Goal: Task Accomplishment & Management: Manage account settings

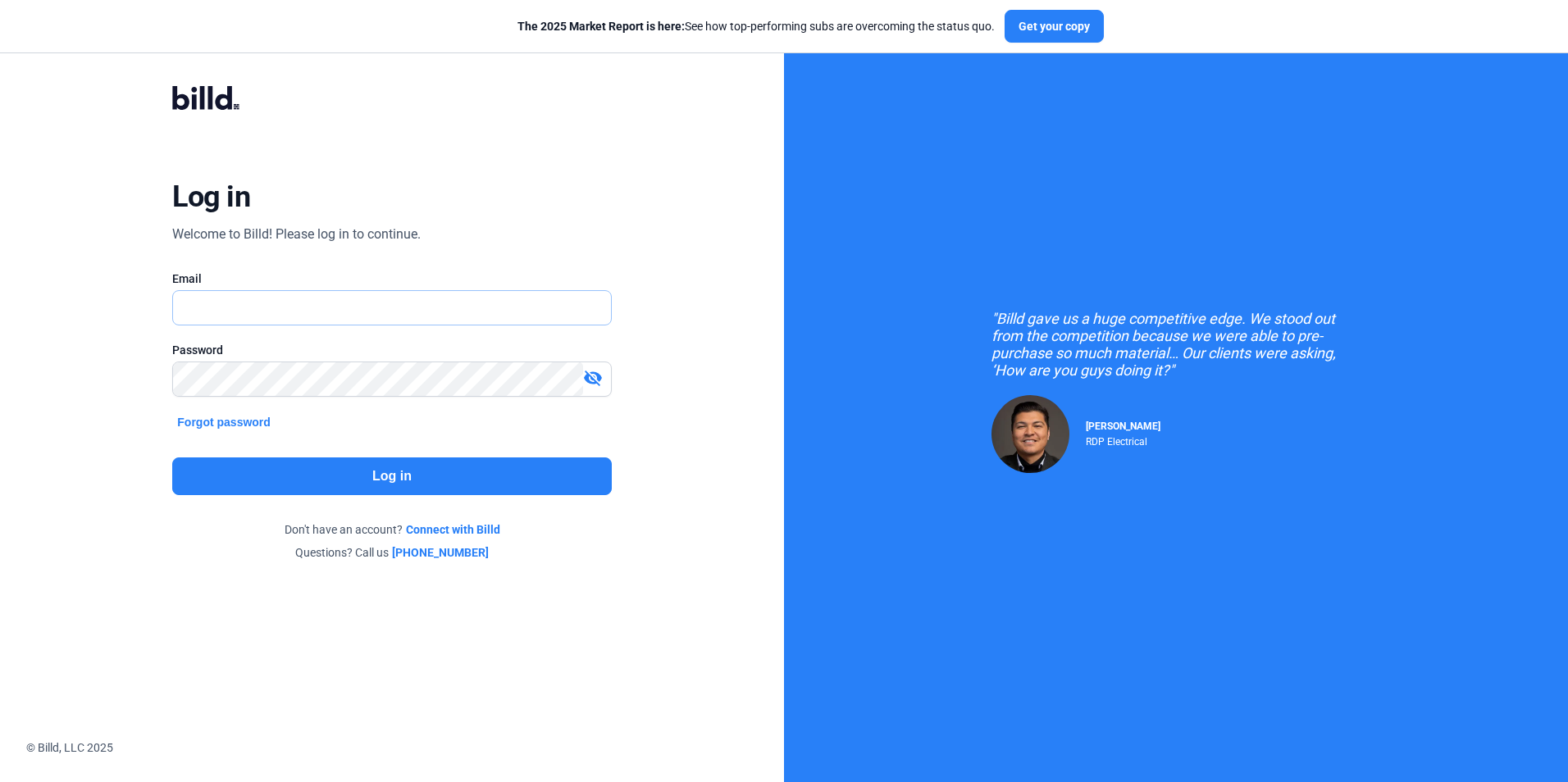
type input "[PERSON_NAME][EMAIL_ADDRESS][DOMAIN_NAME]"
click at [447, 474] on button "Log in" at bounding box center [391, 476] width 439 height 37
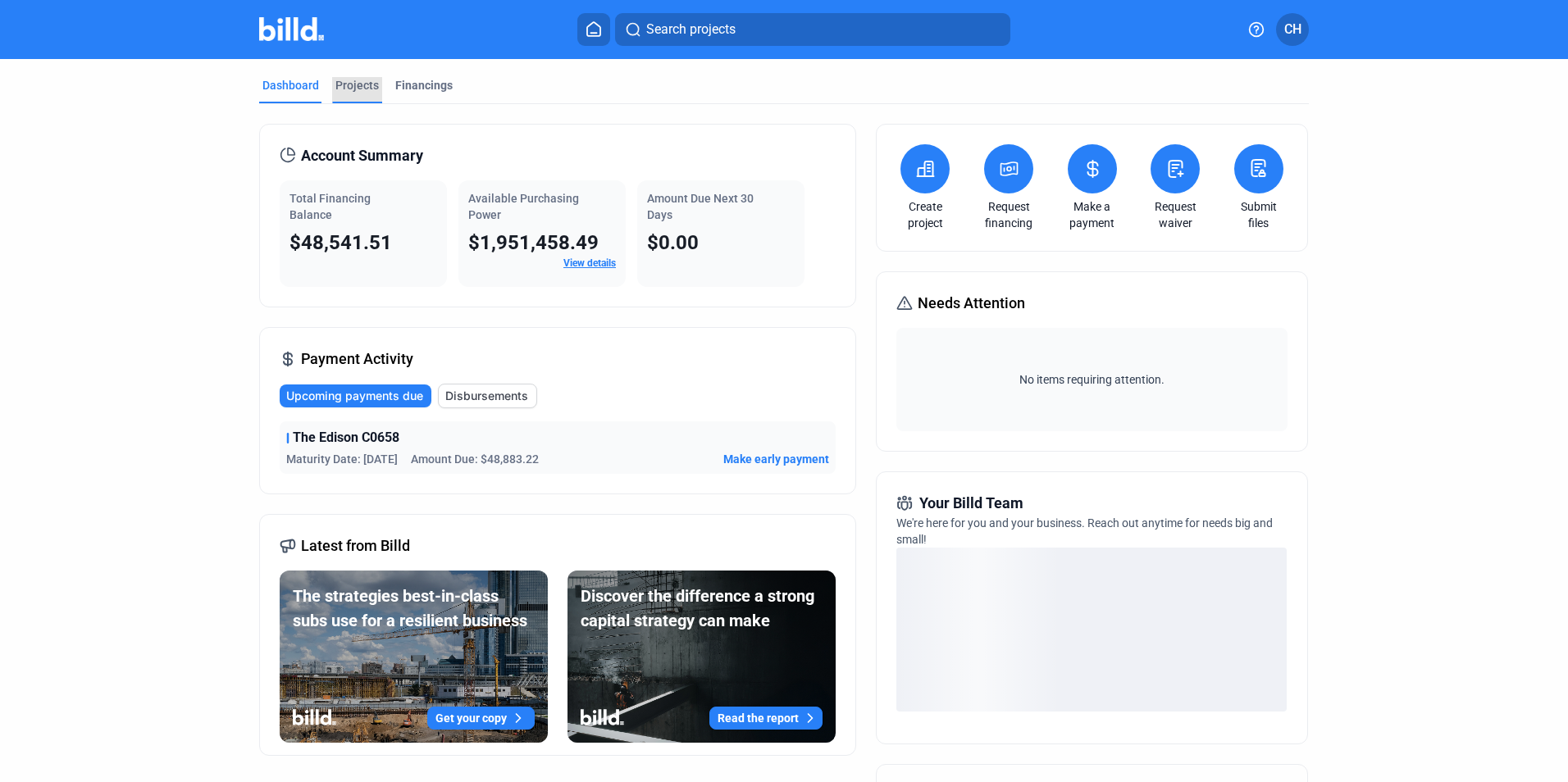
click at [349, 85] on div "Projects" at bounding box center [356, 85] width 43 height 17
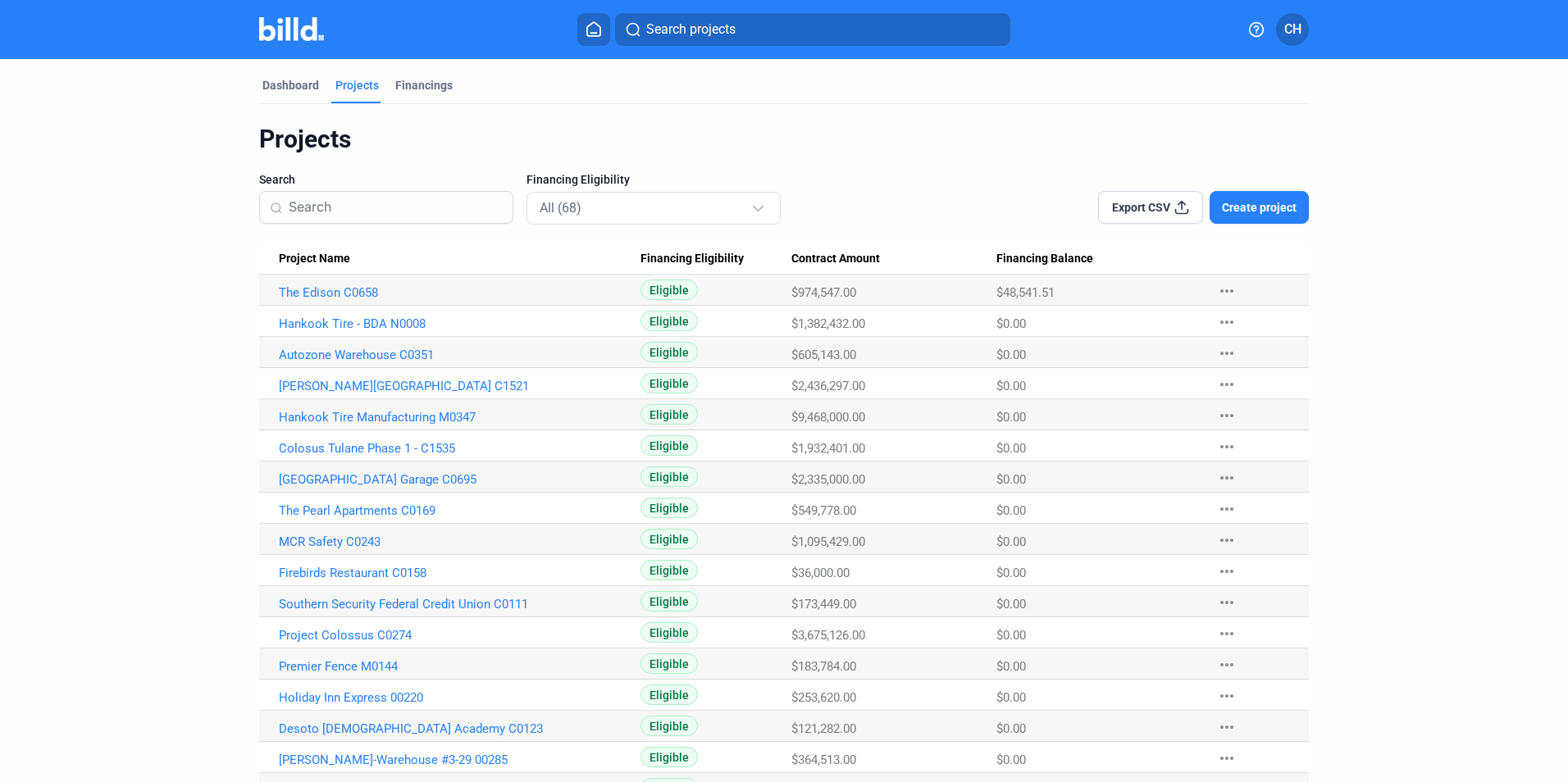
click at [337, 210] on input at bounding box center [395, 207] width 214 height 35
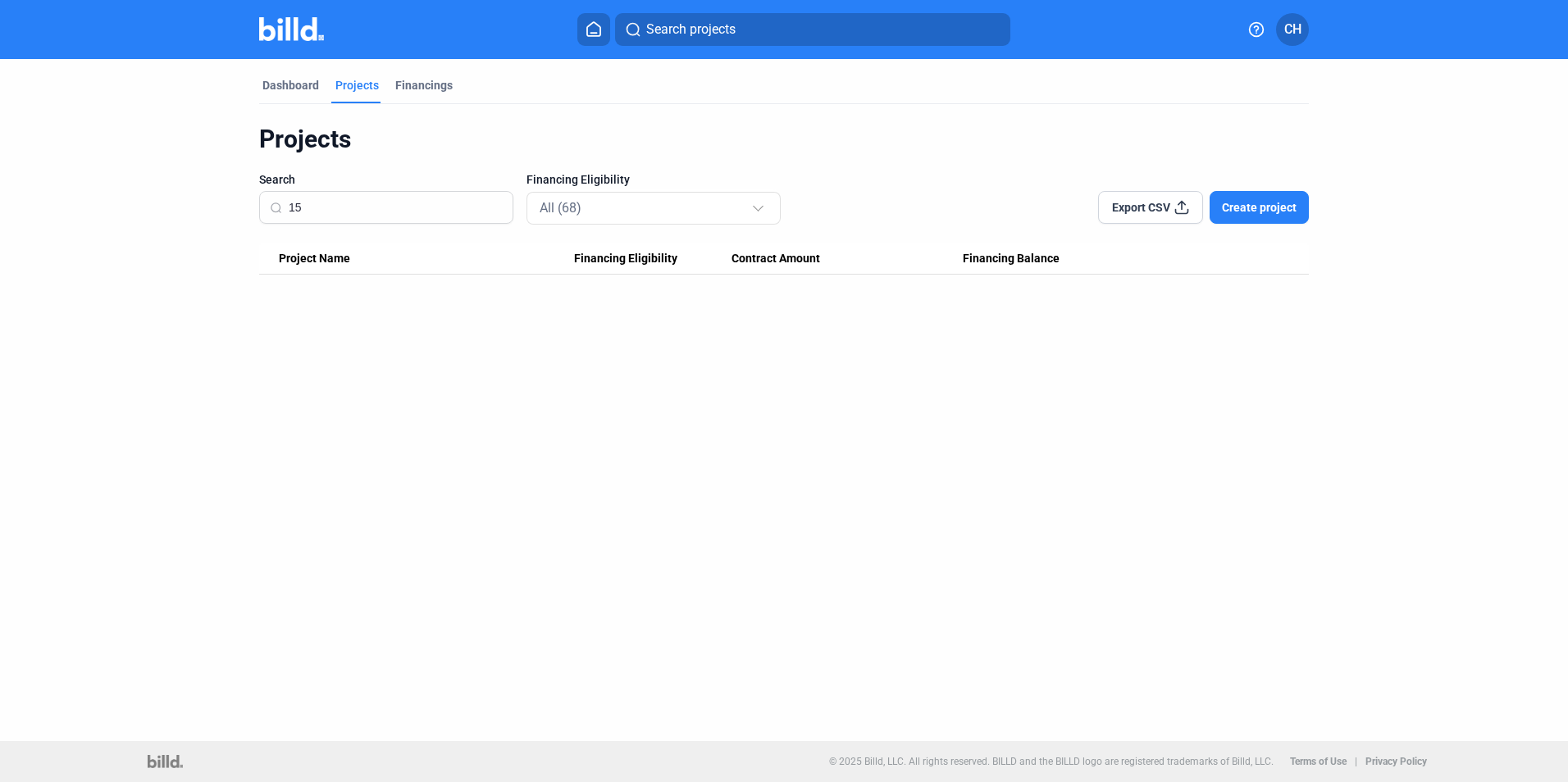
type input "1"
